Goal: Find specific page/section: Find specific page/section

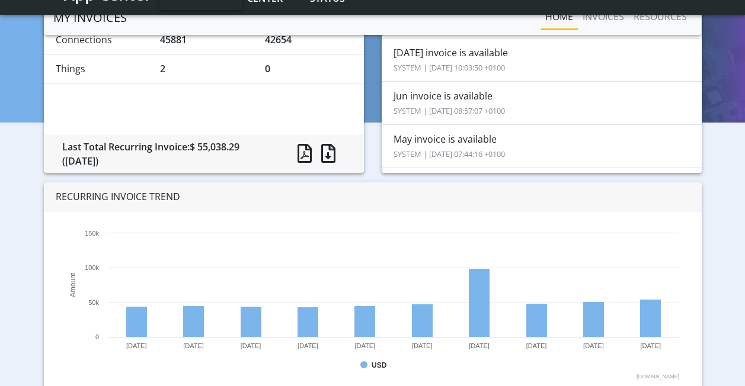
scroll to position [140, 0]
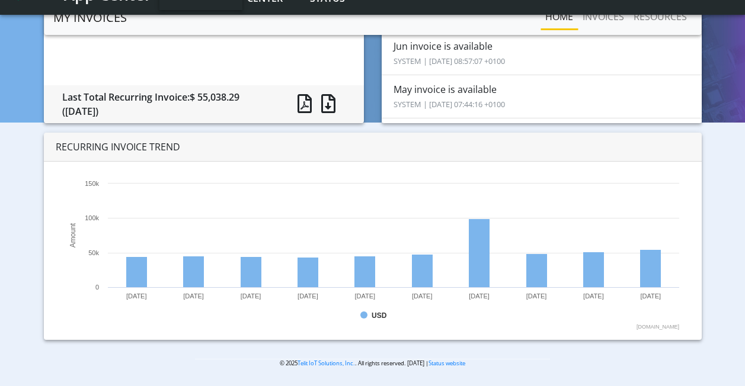
click at [648, 328] on text "[DOMAIN_NAME]" at bounding box center [658, 327] width 43 height 6
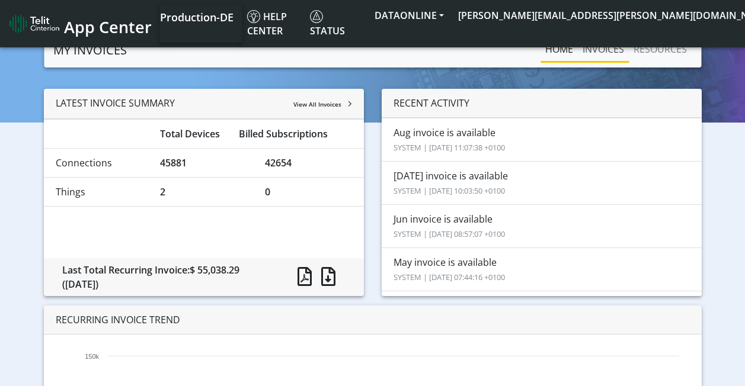
click at [599, 49] on link "INVOICES" at bounding box center [603, 49] width 51 height 24
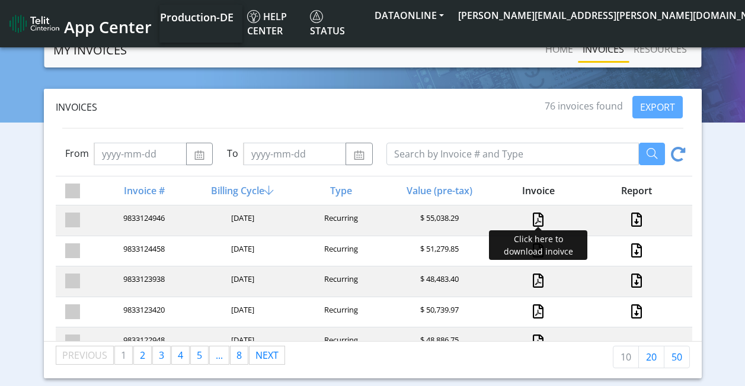
click at [533, 217] on link at bounding box center [538, 220] width 11 height 14
